Goal: Transaction & Acquisition: Subscribe to service/newsletter

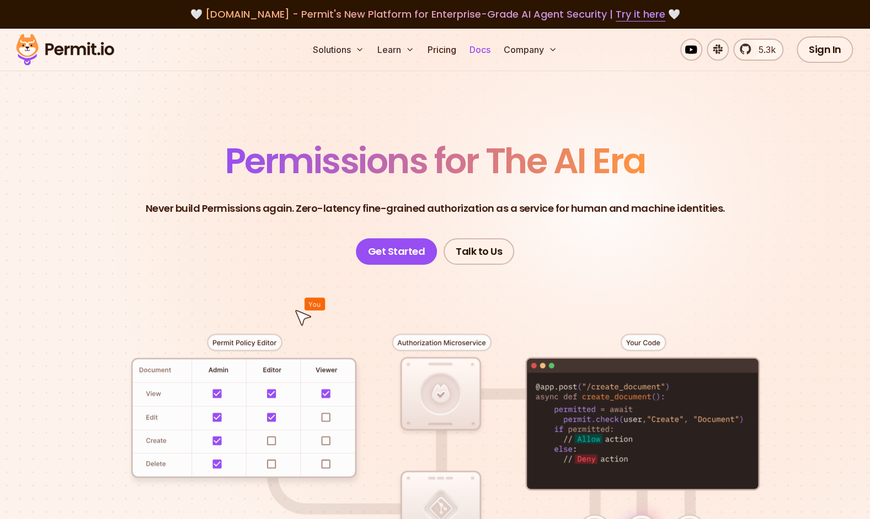
click at [481, 50] on link "Docs" at bounding box center [480, 50] width 30 height 22
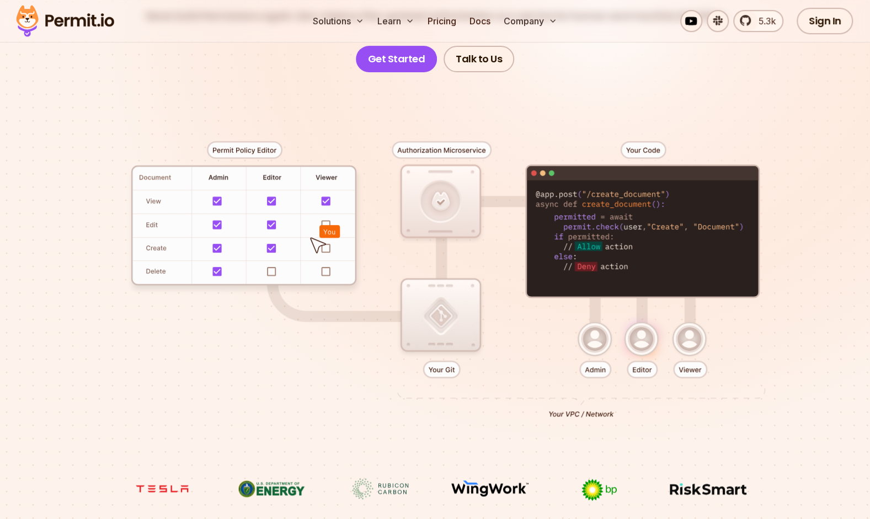
scroll to position [193, 0]
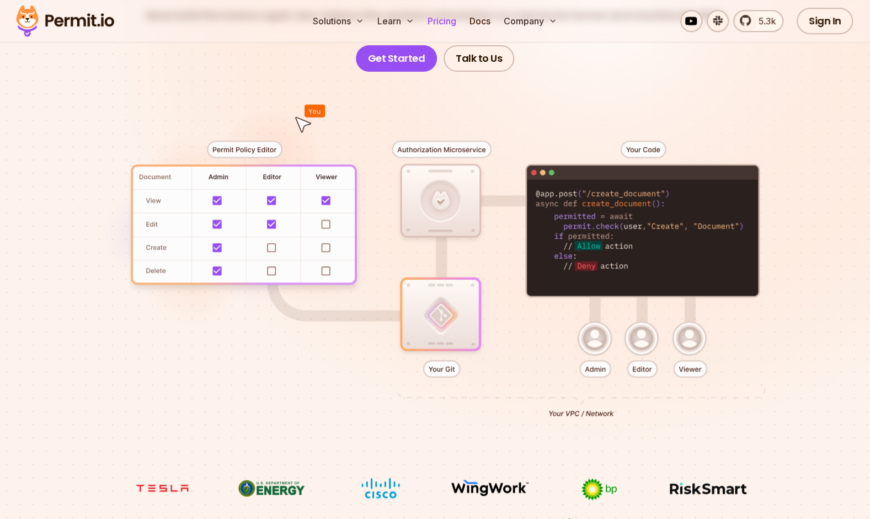
click at [441, 21] on link "Pricing" at bounding box center [442, 21] width 38 height 22
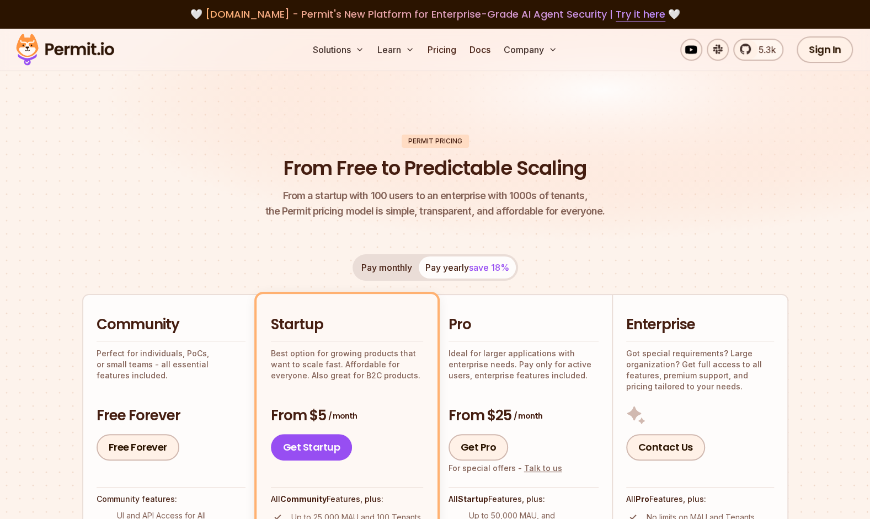
scroll to position [143, 0]
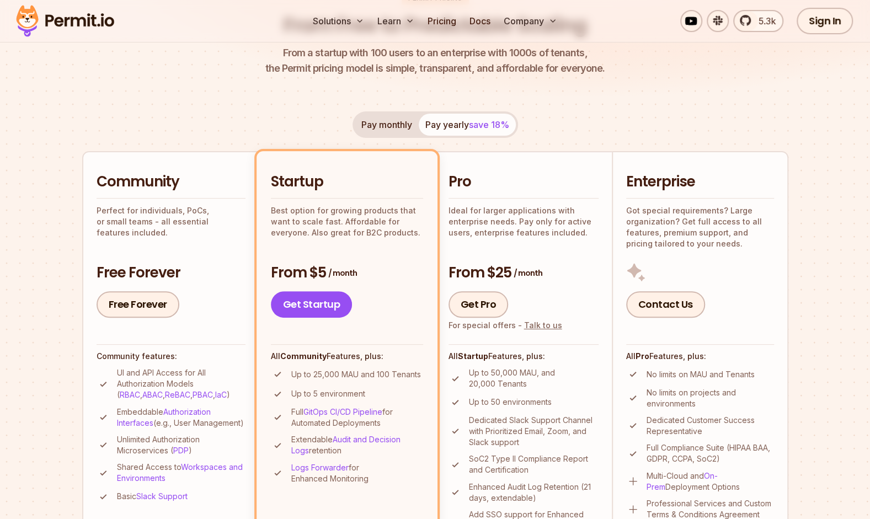
click at [403, 125] on button "Pay monthly" at bounding box center [387, 125] width 64 height 22
click at [437, 125] on button "Pay yearly save 18%" at bounding box center [467, 125] width 97 height 22
click at [407, 125] on button "Pay monthly" at bounding box center [387, 125] width 64 height 22
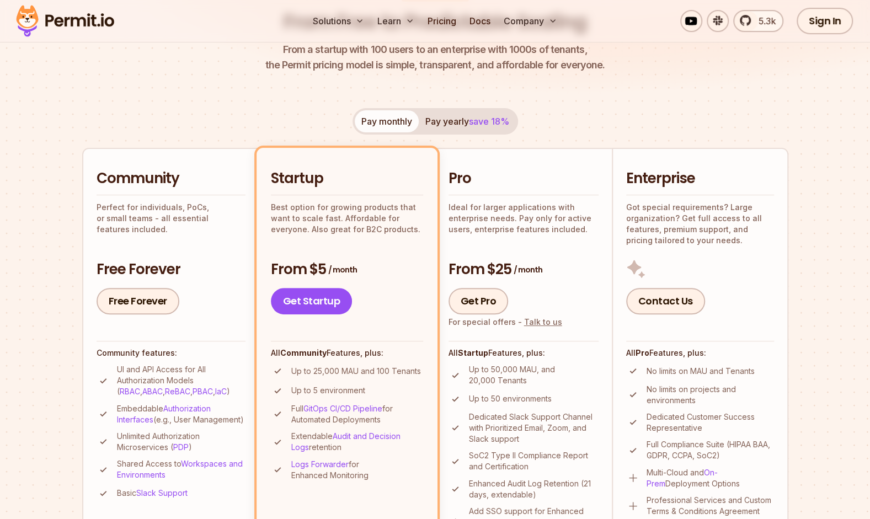
scroll to position [144, 0]
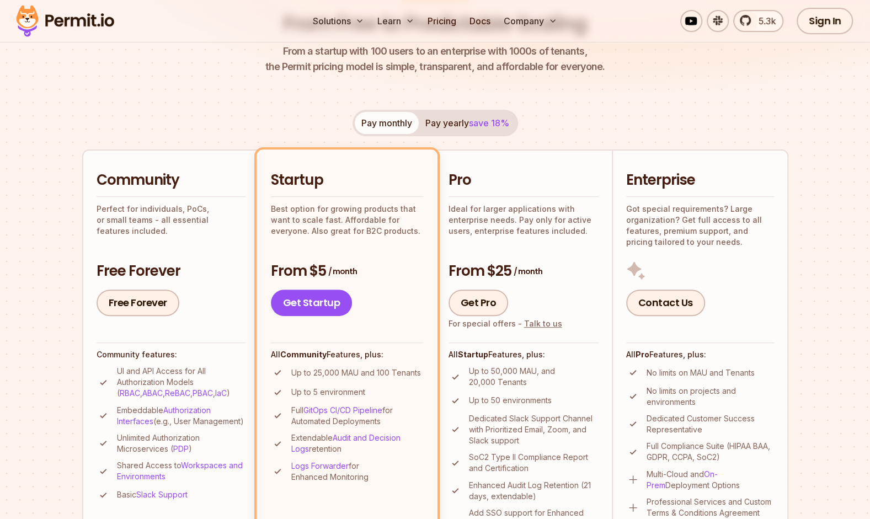
click at [524, 204] on p "Ideal for larger applications with enterprise needs. Pay only for active users,…" at bounding box center [523, 220] width 150 height 33
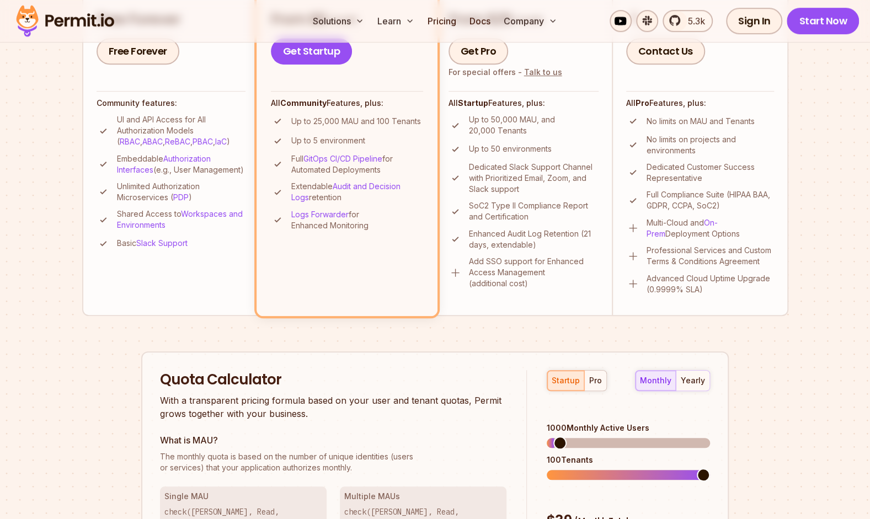
scroll to position [580, 0]
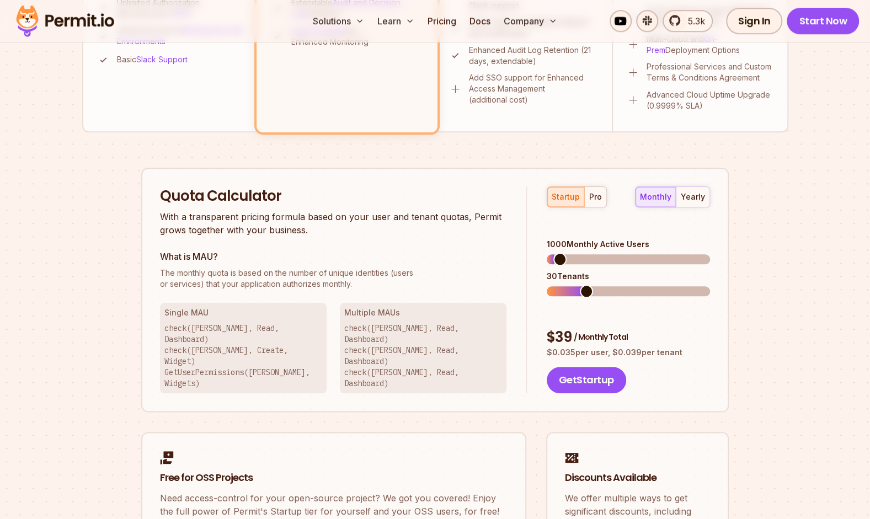
click at [580, 285] on span at bounding box center [586, 291] width 13 height 13
click at [547, 253] on span at bounding box center [553, 259] width 13 height 13
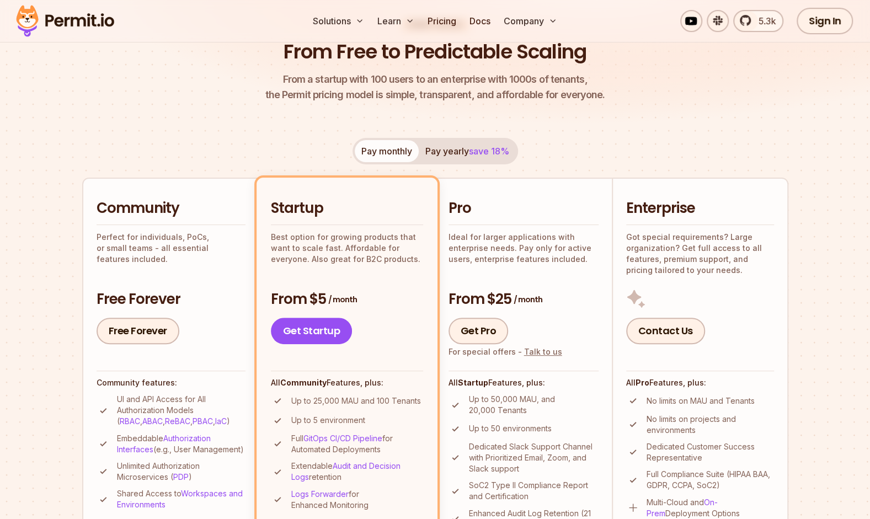
scroll to position [114, 0]
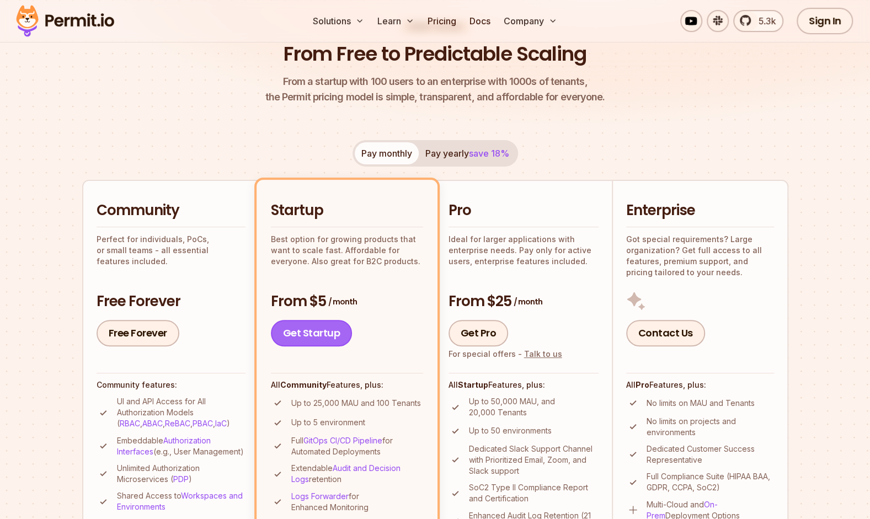
click at [329, 330] on link "Get Startup" at bounding box center [312, 333] width 82 height 26
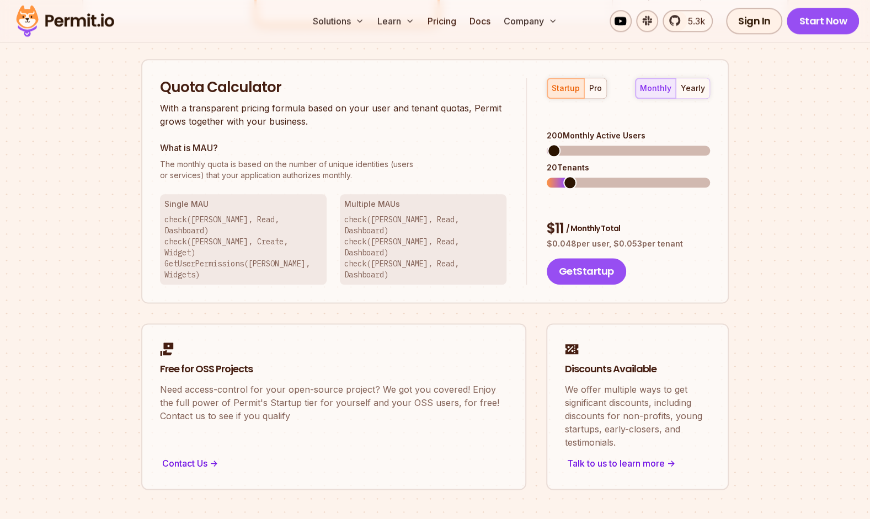
scroll to position [704, 0]
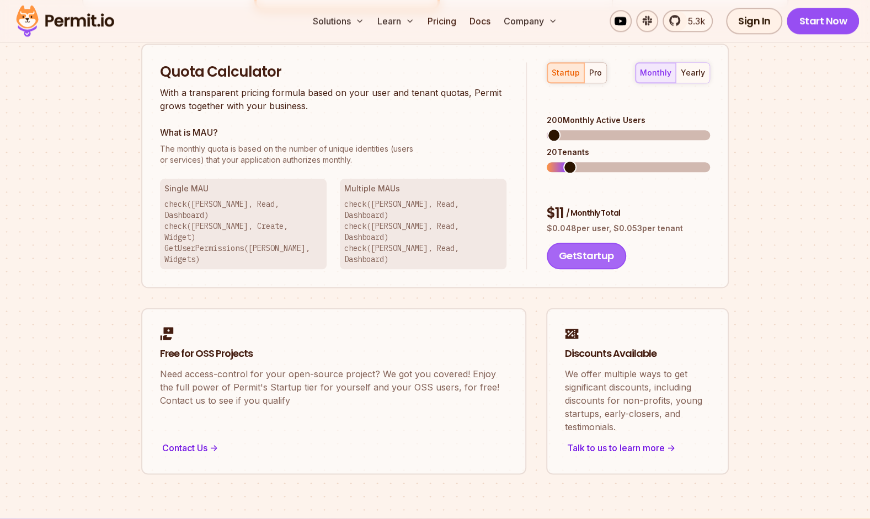
click at [558, 243] on button "Get Startup" at bounding box center [586, 256] width 79 height 26
